Goal: Find specific page/section: Find specific page/section

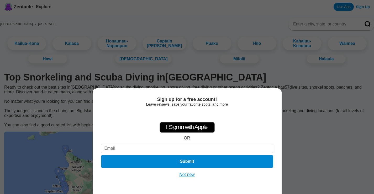
click at [183, 176] on button "Not now" at bounding box center [187, 174] width 19 height 5
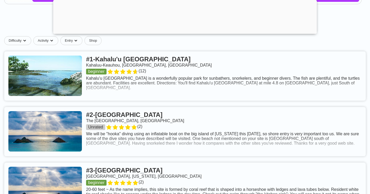
scroll to position [257, 0]
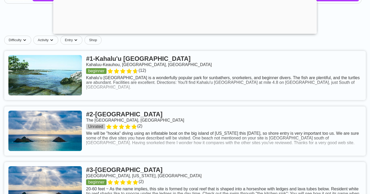
click at [116, 94] on link at bounding box center [185, 75] width 362 height 49
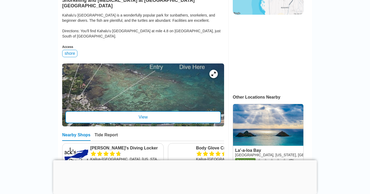
scroll to position [161, 0]
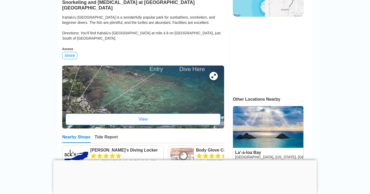
click at [190, 113] on div "View" at bounding box center [143, 119] width 156 height 12
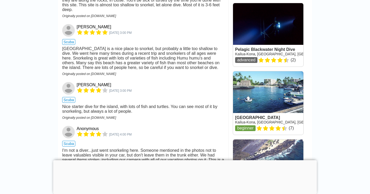
scroll to position [674, 0]
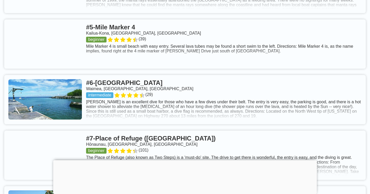
scroll to position [571, 0]
